Goal: Transaction & Acquisition: Register for event/course

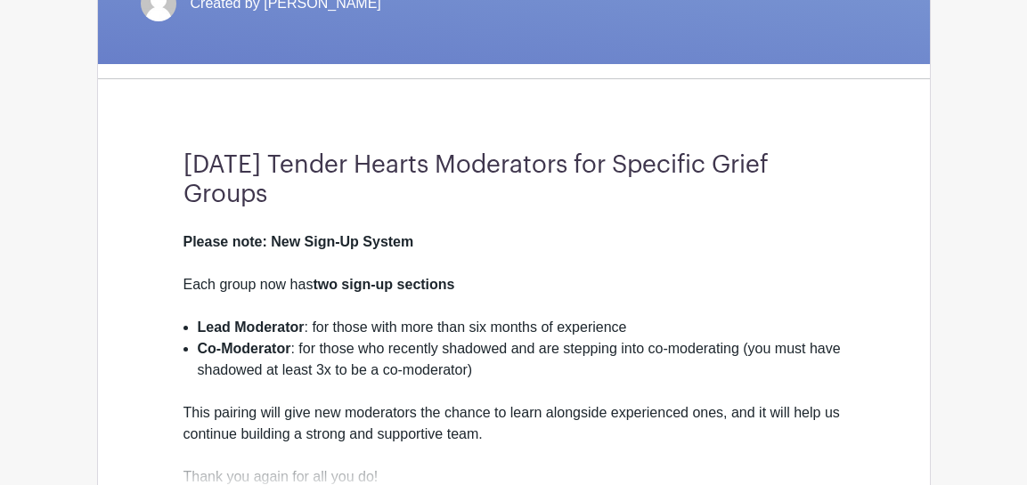
scroll to position [476, 0]
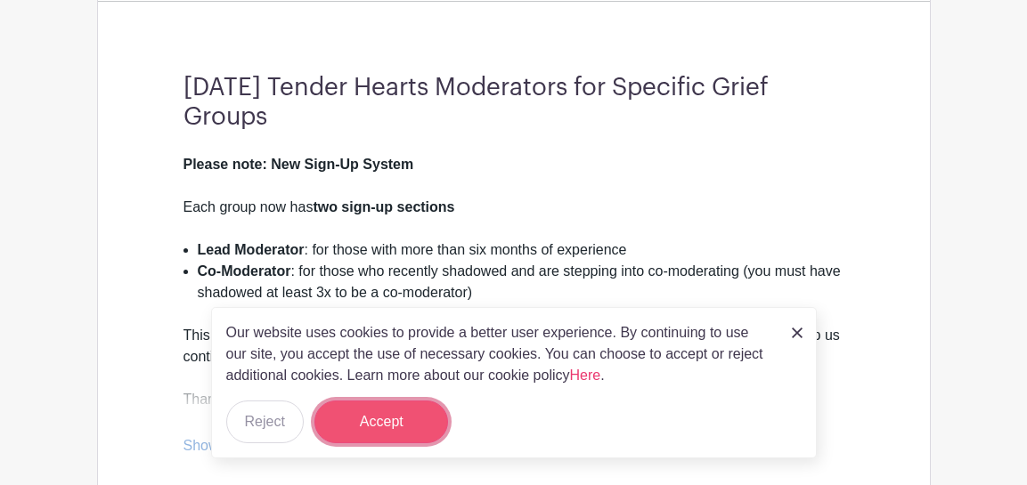
click at [356, 427] on button "Accept" at bounding box center [381, 422] width 134 height 43
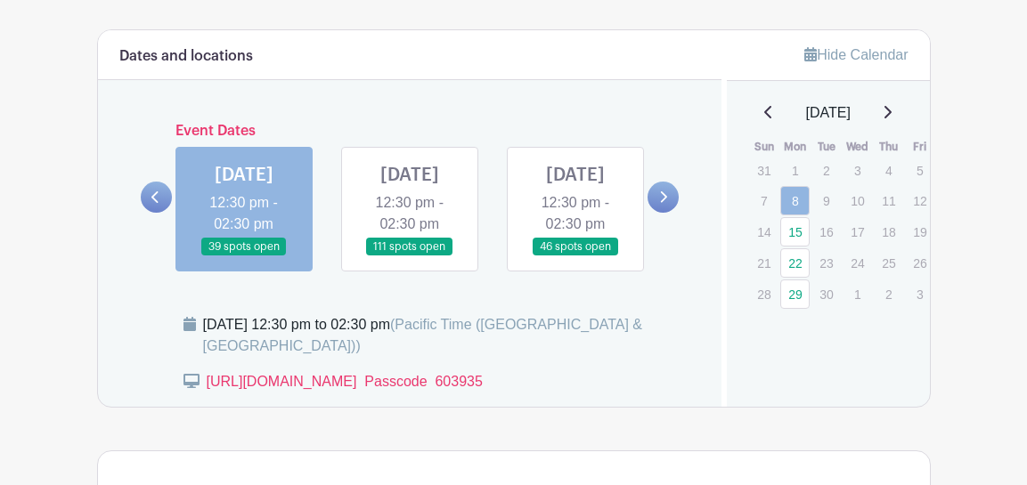
scroll to position [1001, 0]
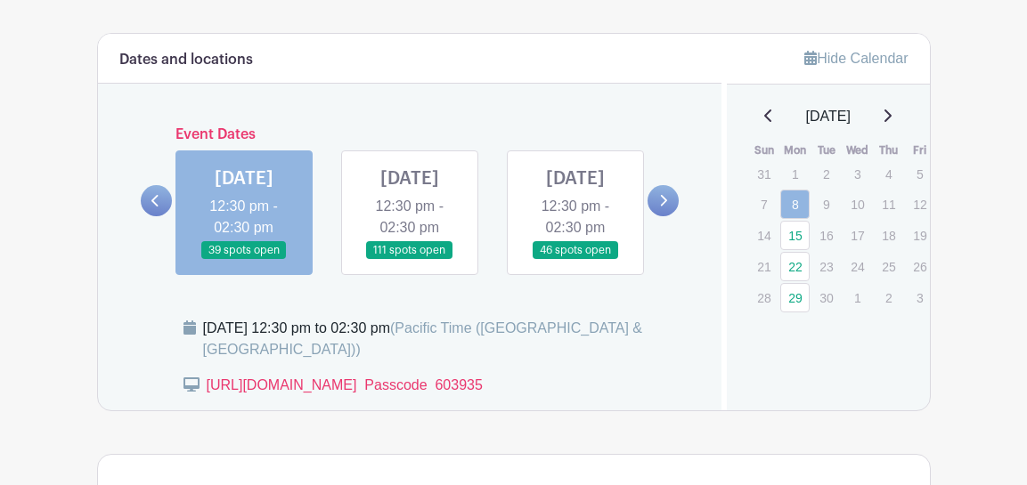
click at [160, 216] on link at bounding box center [156, 200] width 31 height 31
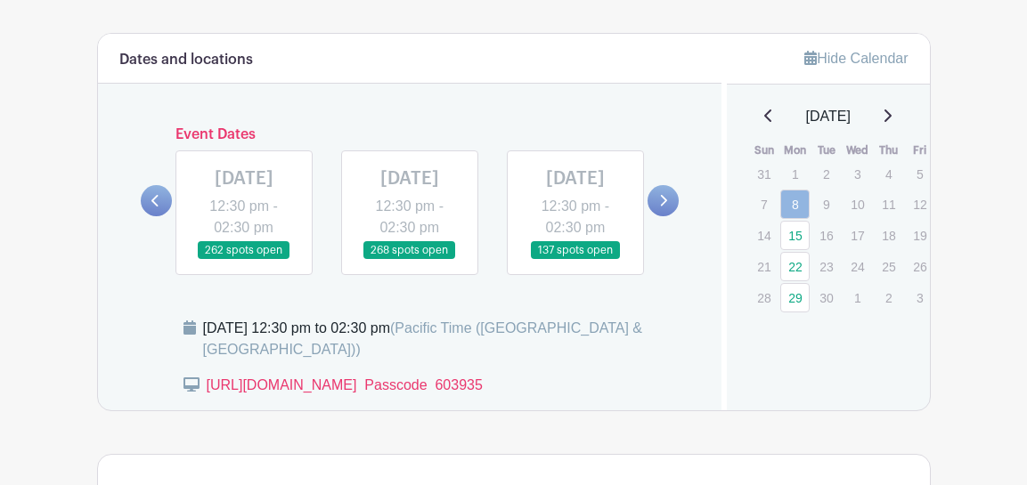
click at [667, 216] on link at bounding box center [662, 200] width 31 height 31
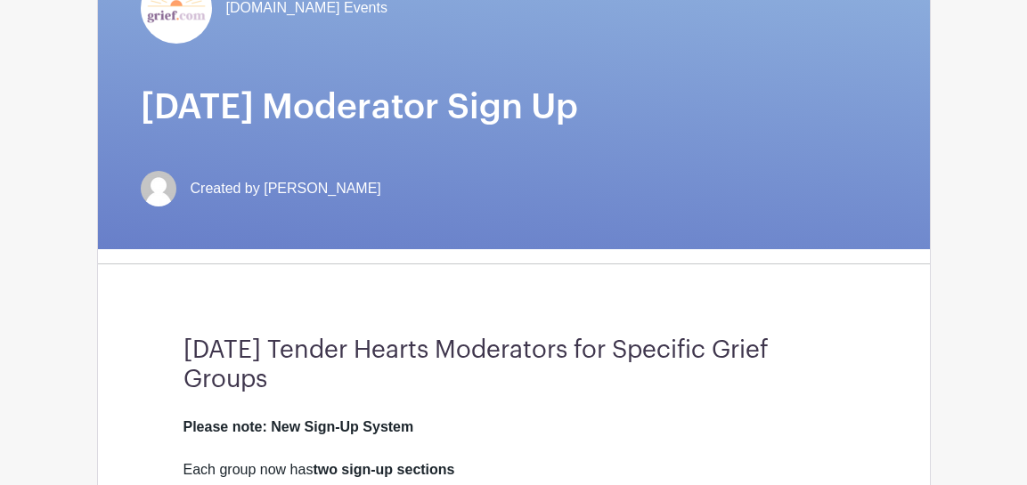
scroll to position [0, 0]
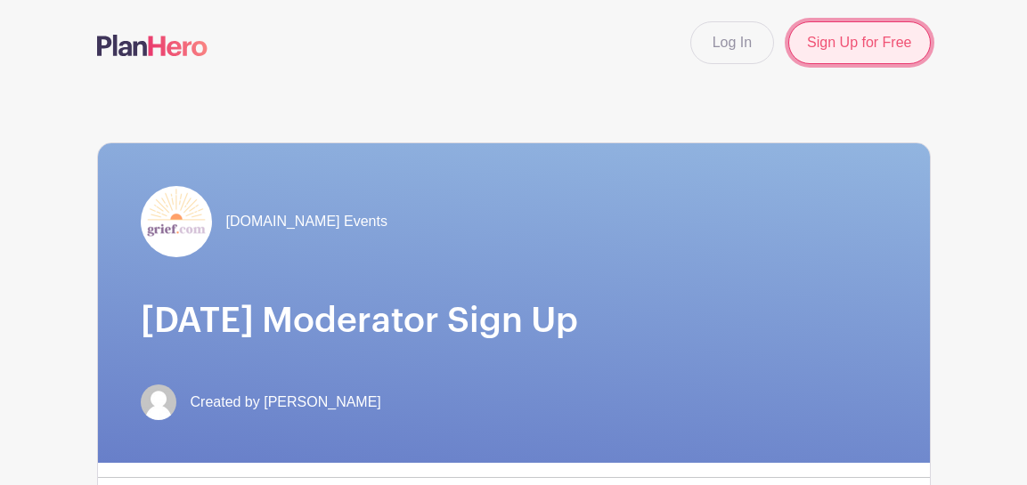
click at [873, 55] on link "Sign Up for Free" at bounding box center [859, 42] width 142 height 43
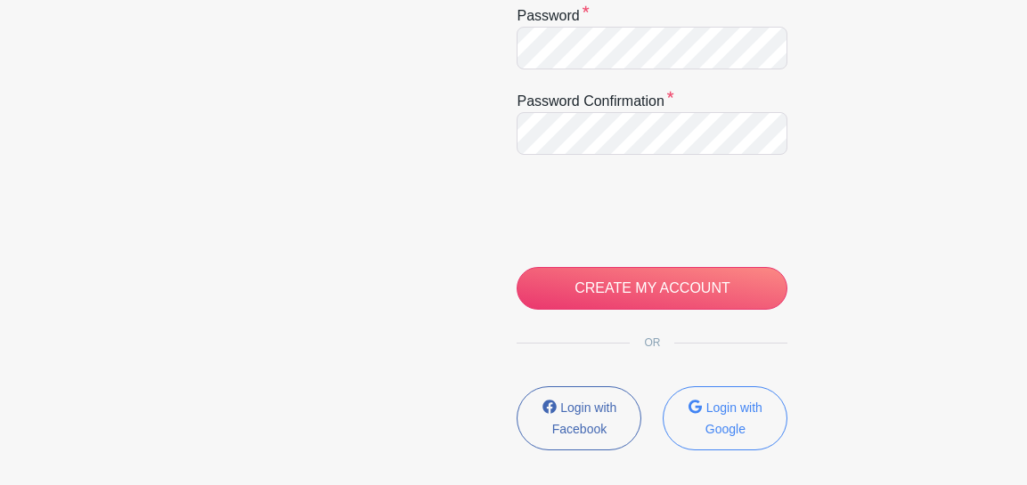
scroll to position [199, 0]
